Goal: Task Accomplishment & Management: Use online tool/utility

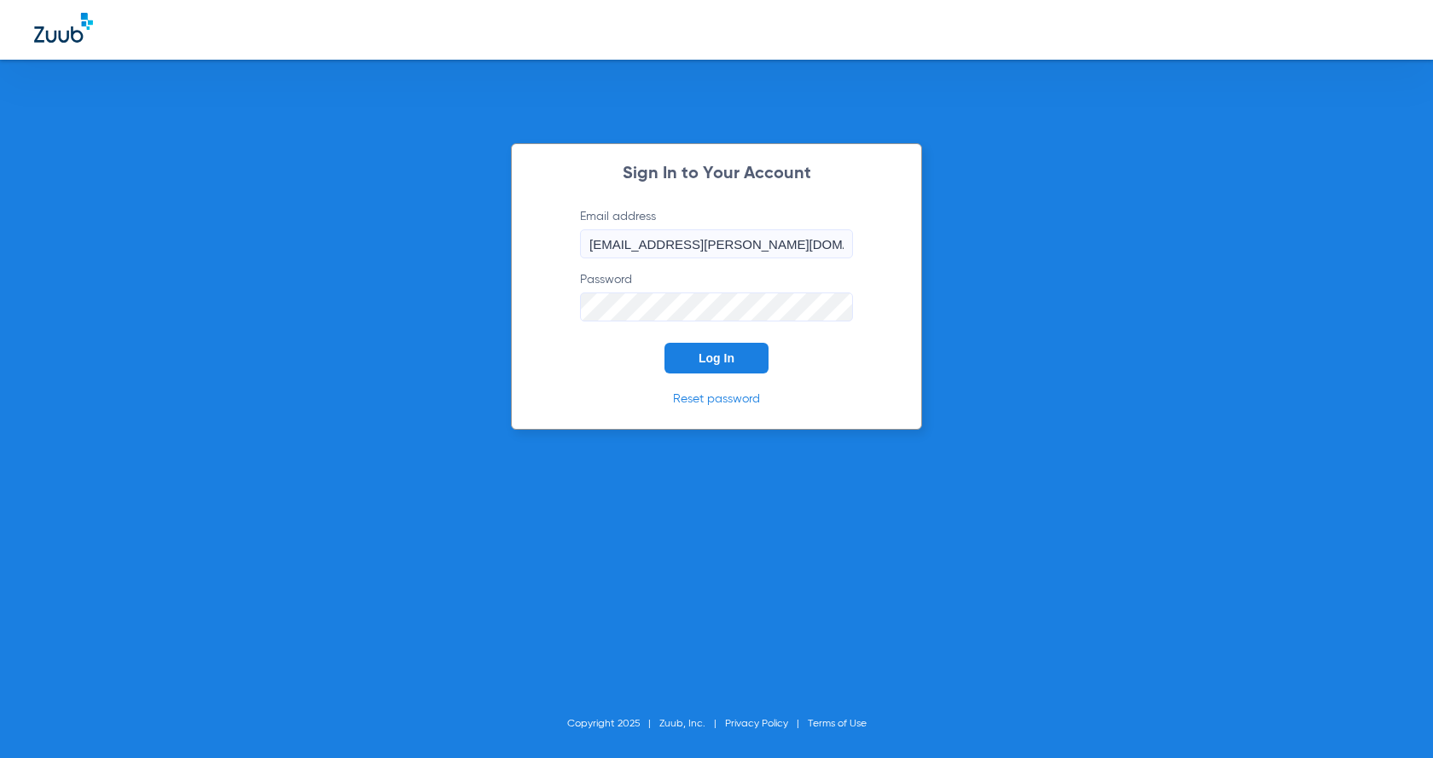
click at [712, 362] on span "Log In" at bounding box center [716, 358] width 36 height 14
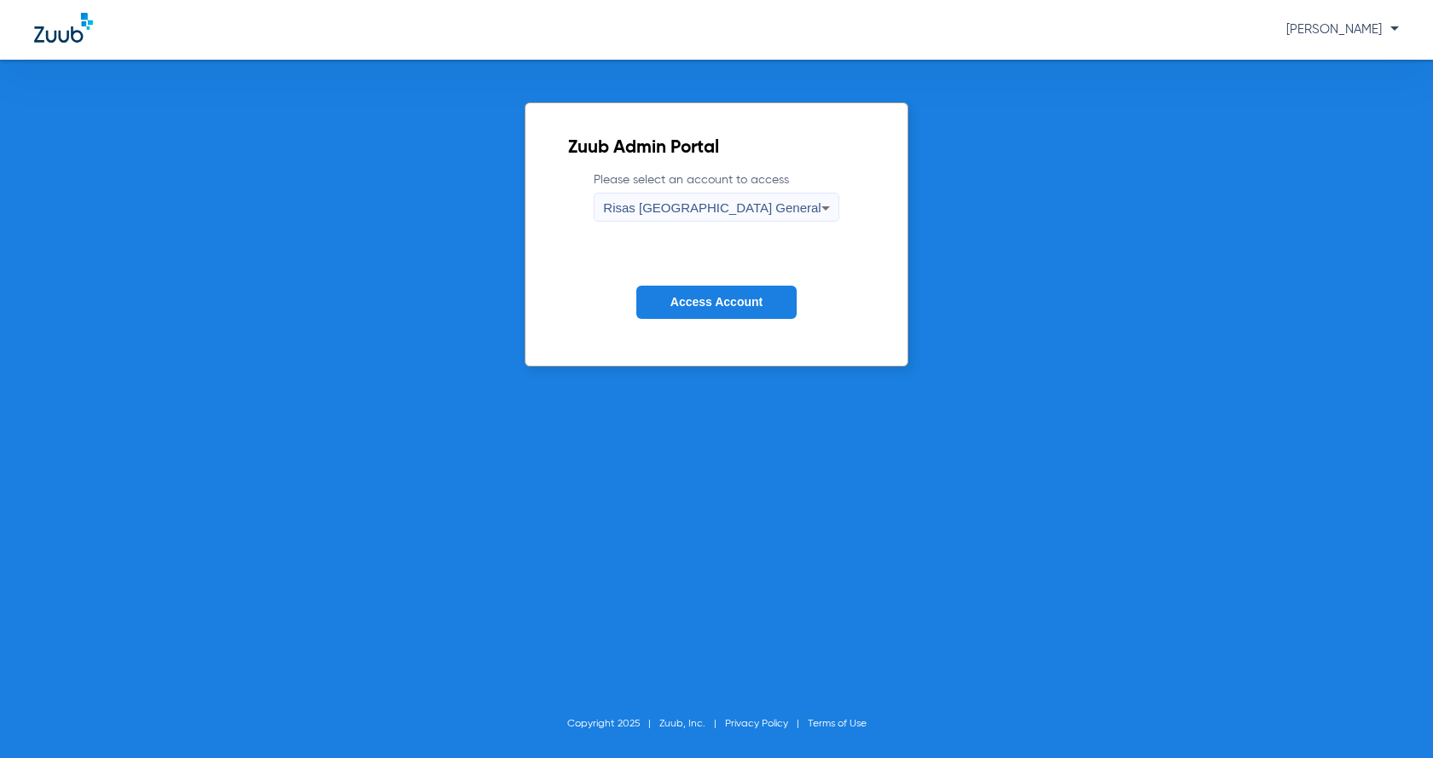
click at [719, 296] on span "Access Account" at bounding box center [716, 302] width 92 height 14
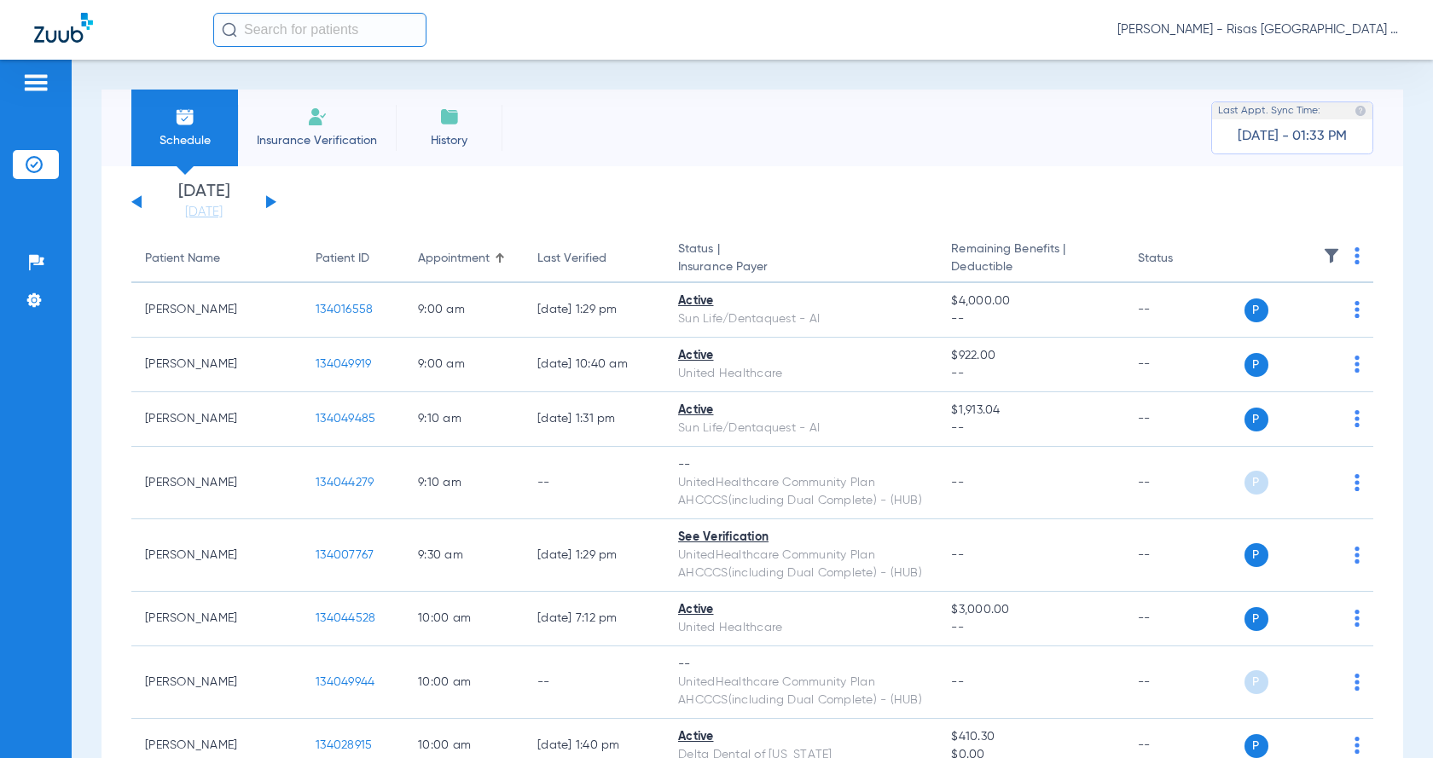
click at [269, 199] on button at bounding box center [271, 201] width 10 height 13
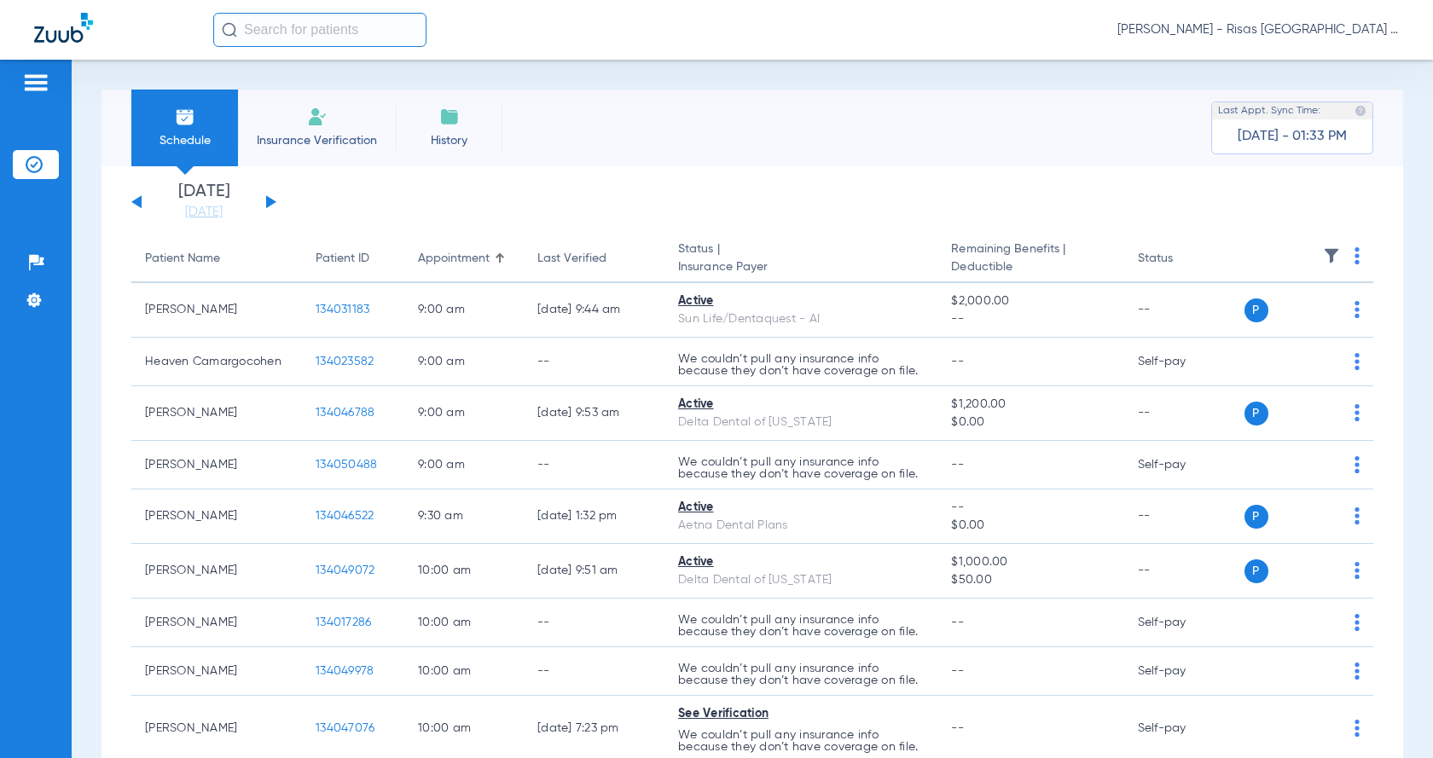
click at [268, 205] on button at bounding box center [271, 201] width 10 height 13
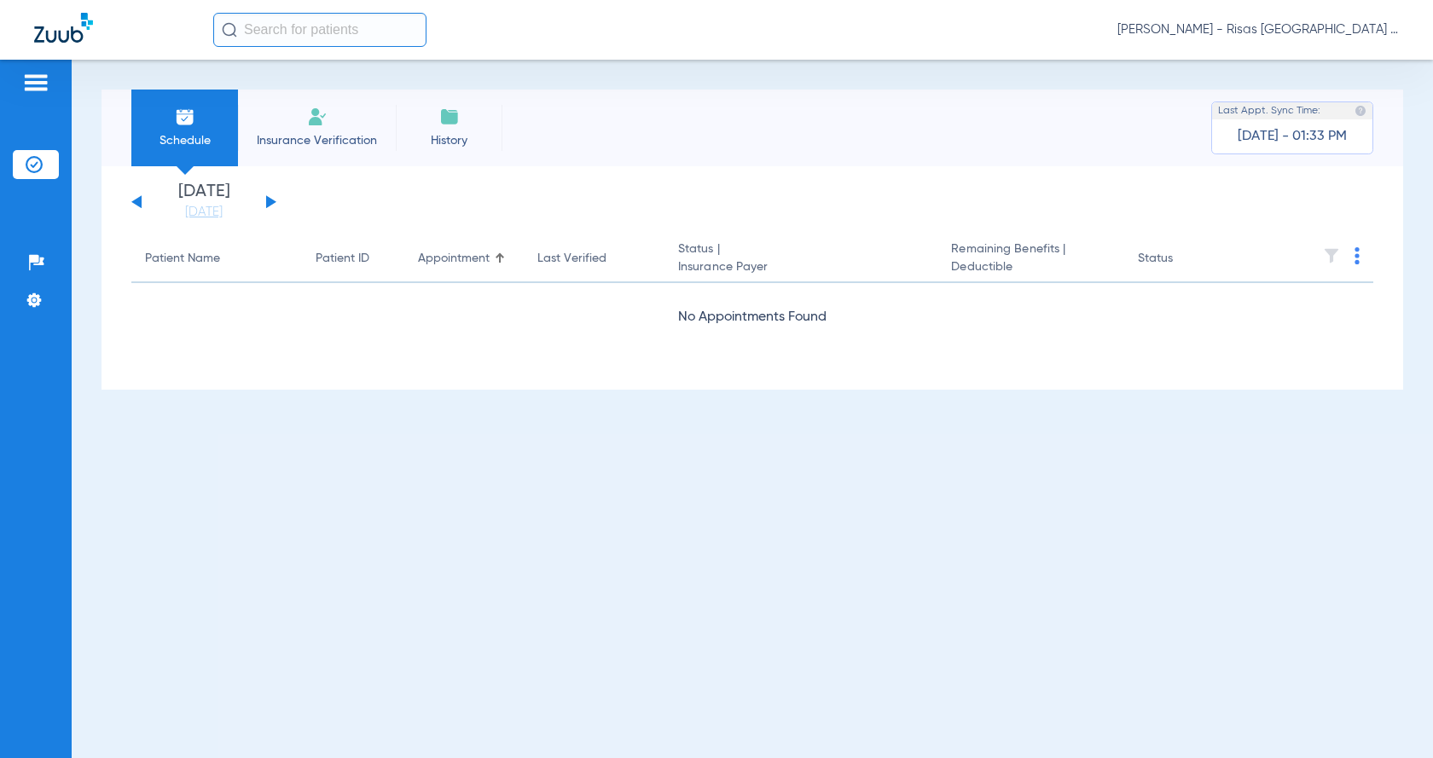
click at [268, 205] on button at bounding box center [271, 201] width 10 height 13
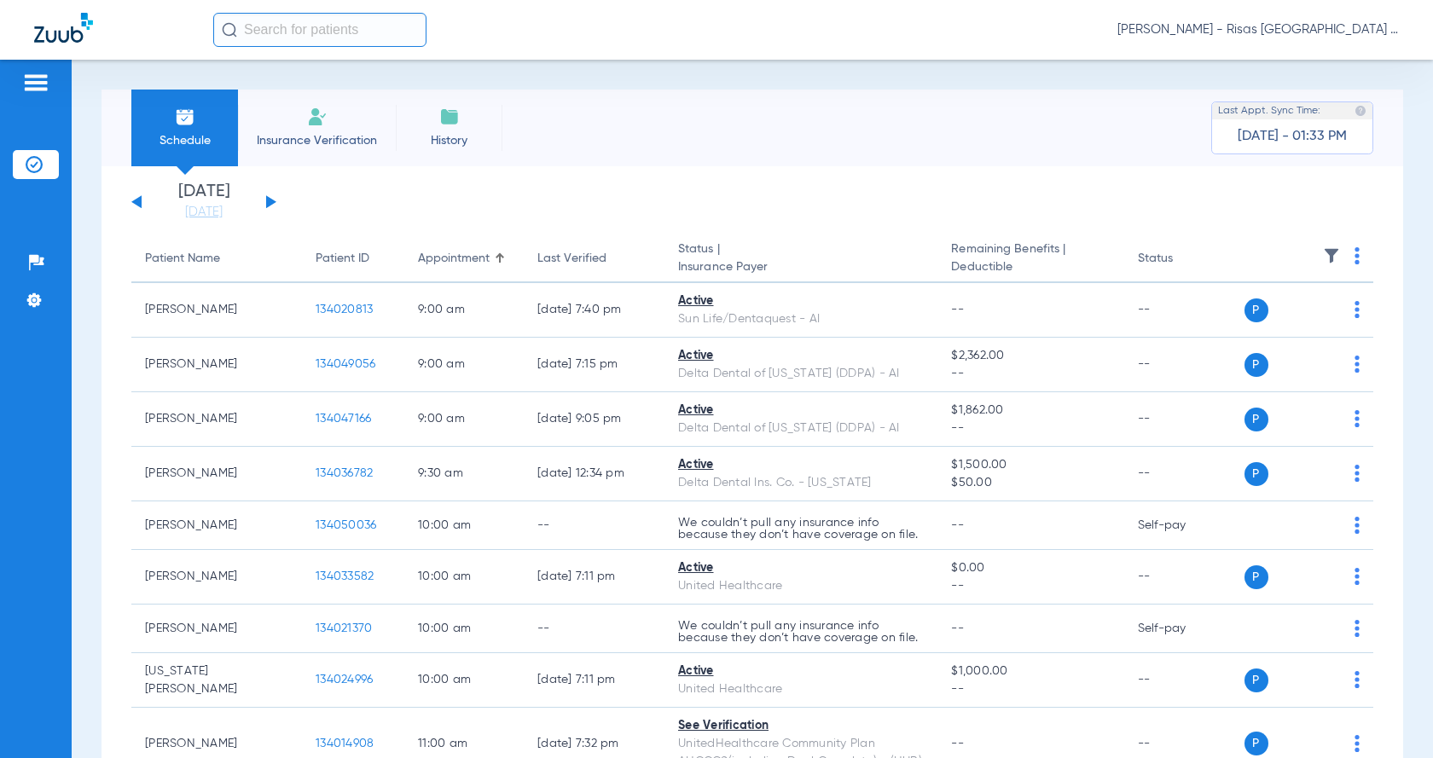
click at [1350, 255] on th at bounding box center [1306, 259] width 134 height 48
click at [1354, 255] on img at bounding box center [1356, 255] width 5 height 17
click at [1293, 317] on span "Verify All" at bounding box center [1278, 323] width 107 height 12
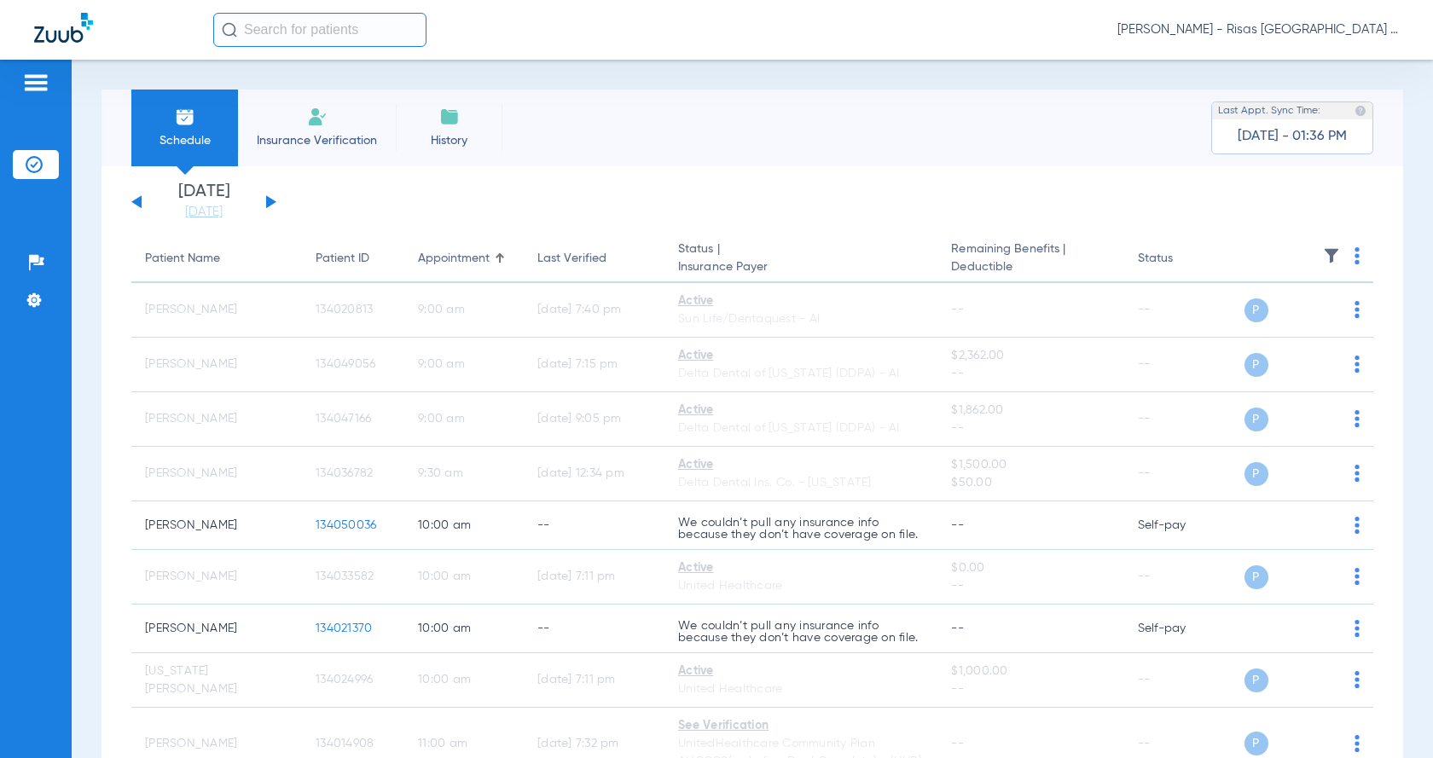
click at [303, 114] on li "Insurance Verification" at bounding box center [317, 128] width 158 height 77
